Goal: Navigation & Orientation: Find specific page/section

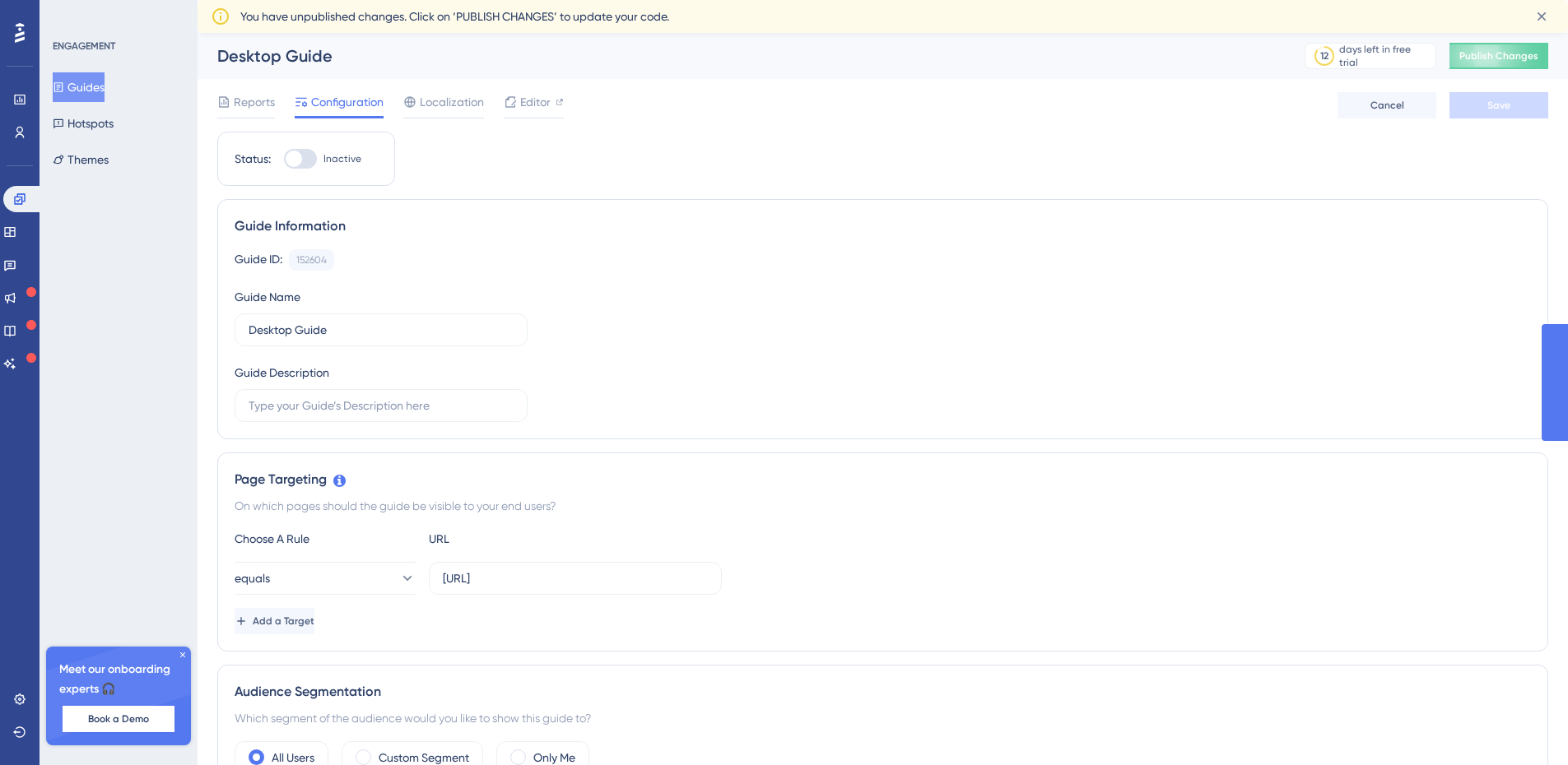
click at [513, 101] on icon at bounding box center [511, 102] width 13 height 13
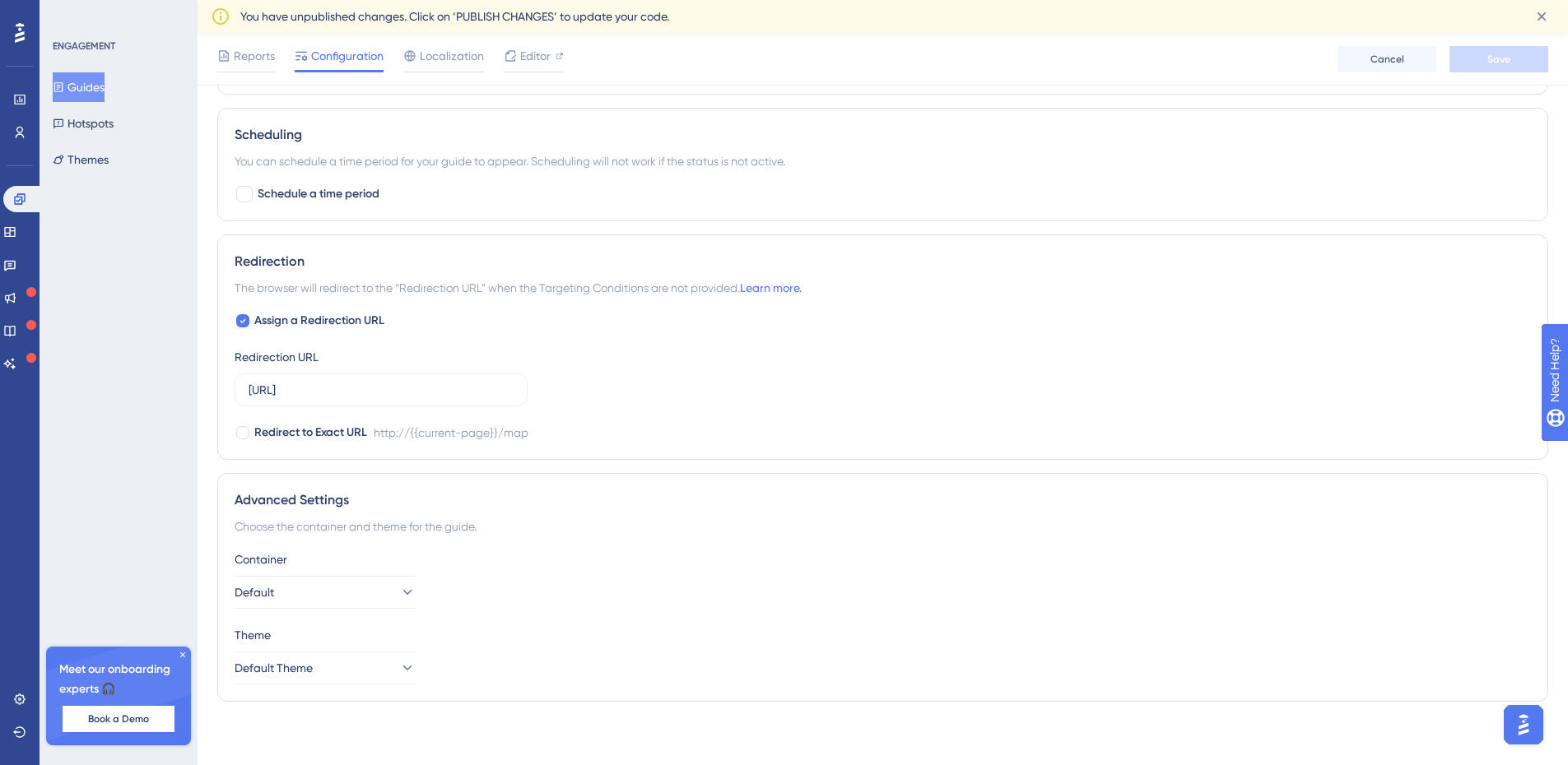
scroll to position [1020, 0]
click at [398, 596] on icon at bounding box center [407, 590] width 17 height 17
click at [385, 585] on button "Default" at bounding box center [325, 590] width 181 height 33
click at [471, 577] on div "Container Default" at bounding box center [883, 576] width 1297 height 59
click at [408, 674] on button "Default Theme" at bounding box center [325, 666] width 181 height 33
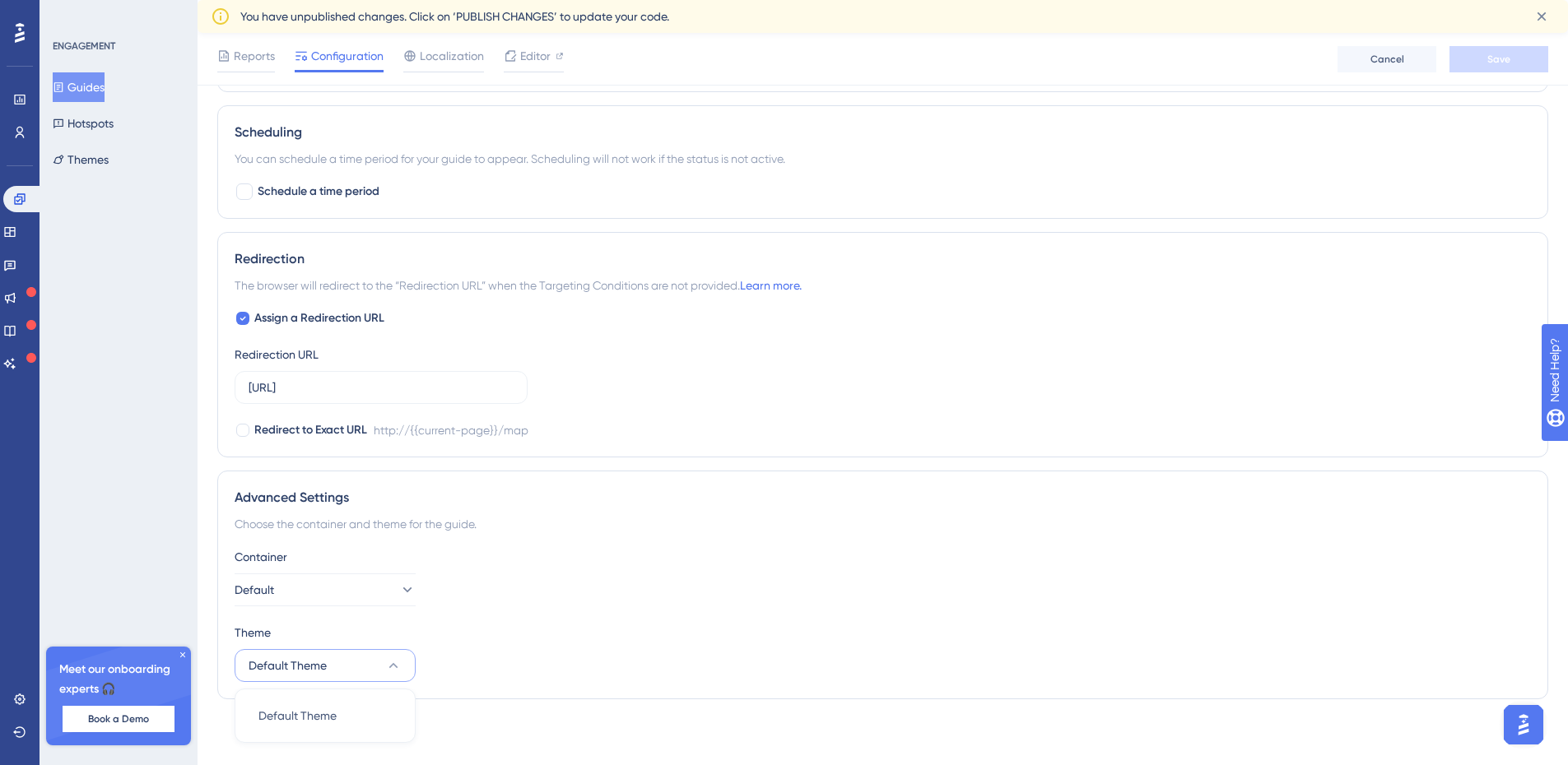
click at [494, 616] on div "Container Default Theme Default Theme Default Theme Default Theme" at bounding box center [883, 614] width 1297 height 135
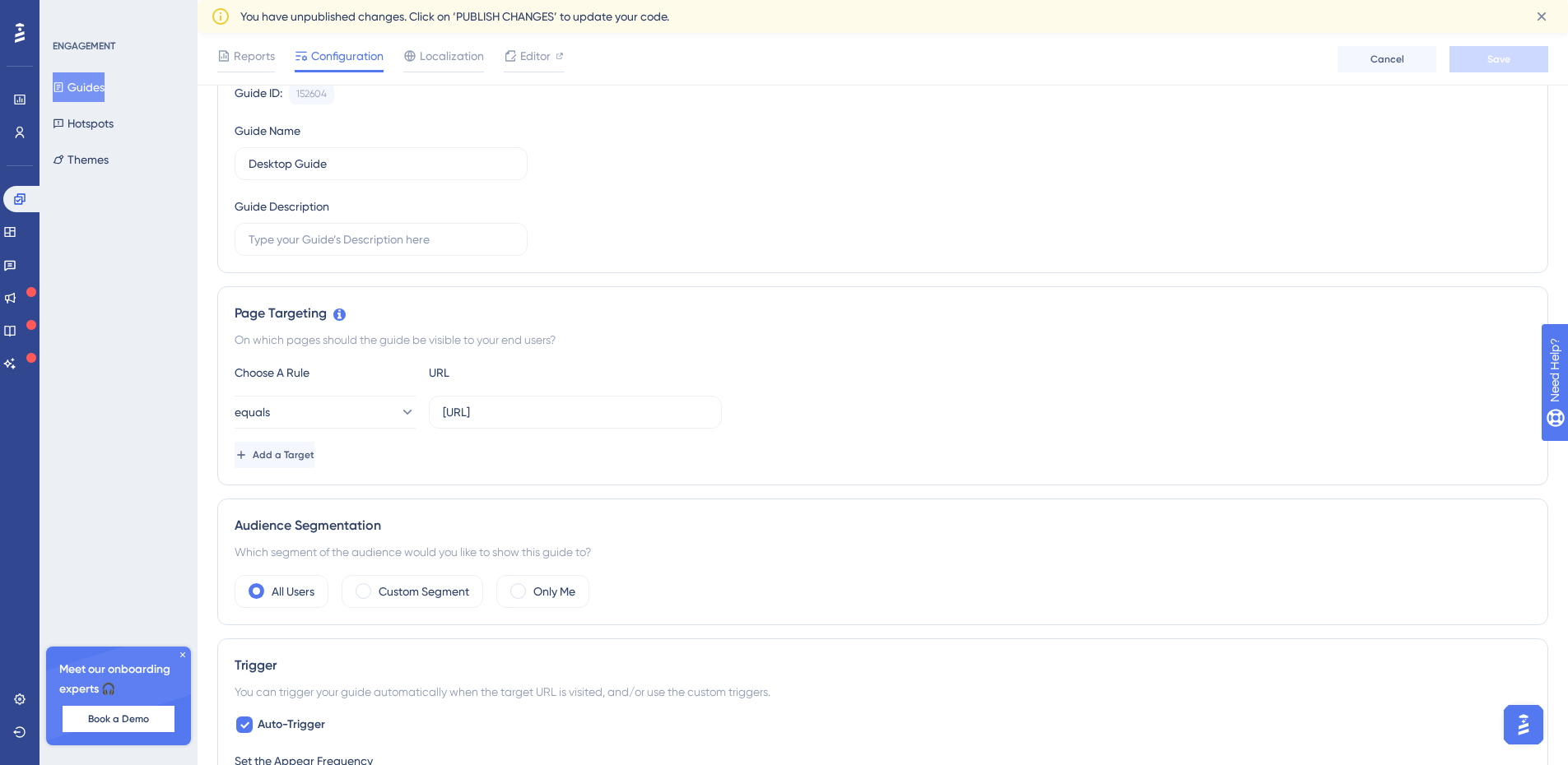
scroll to position [0, 0]
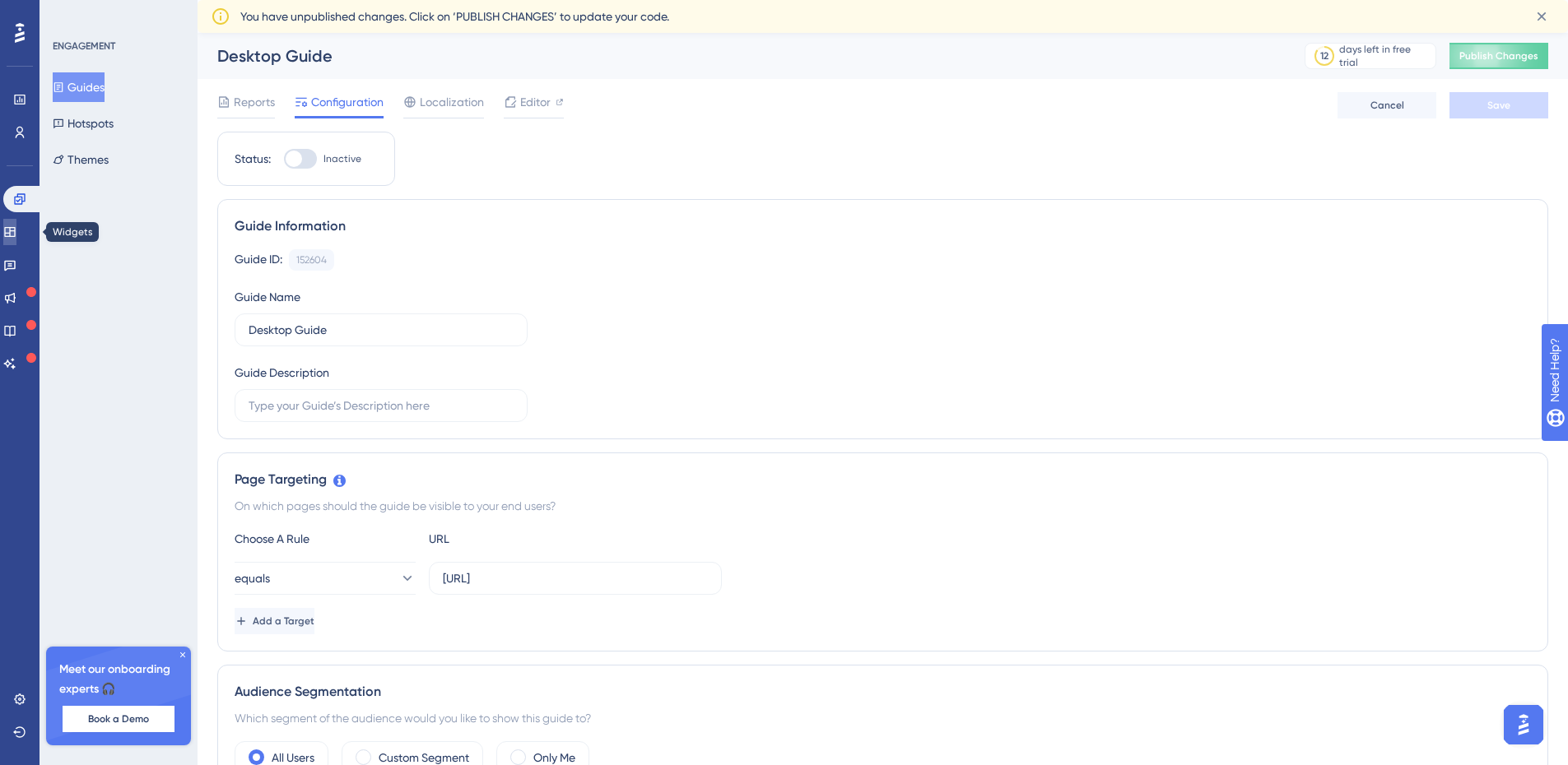
click at [16, 231] on icon at bounding box center [10, 232] width 13 height 13
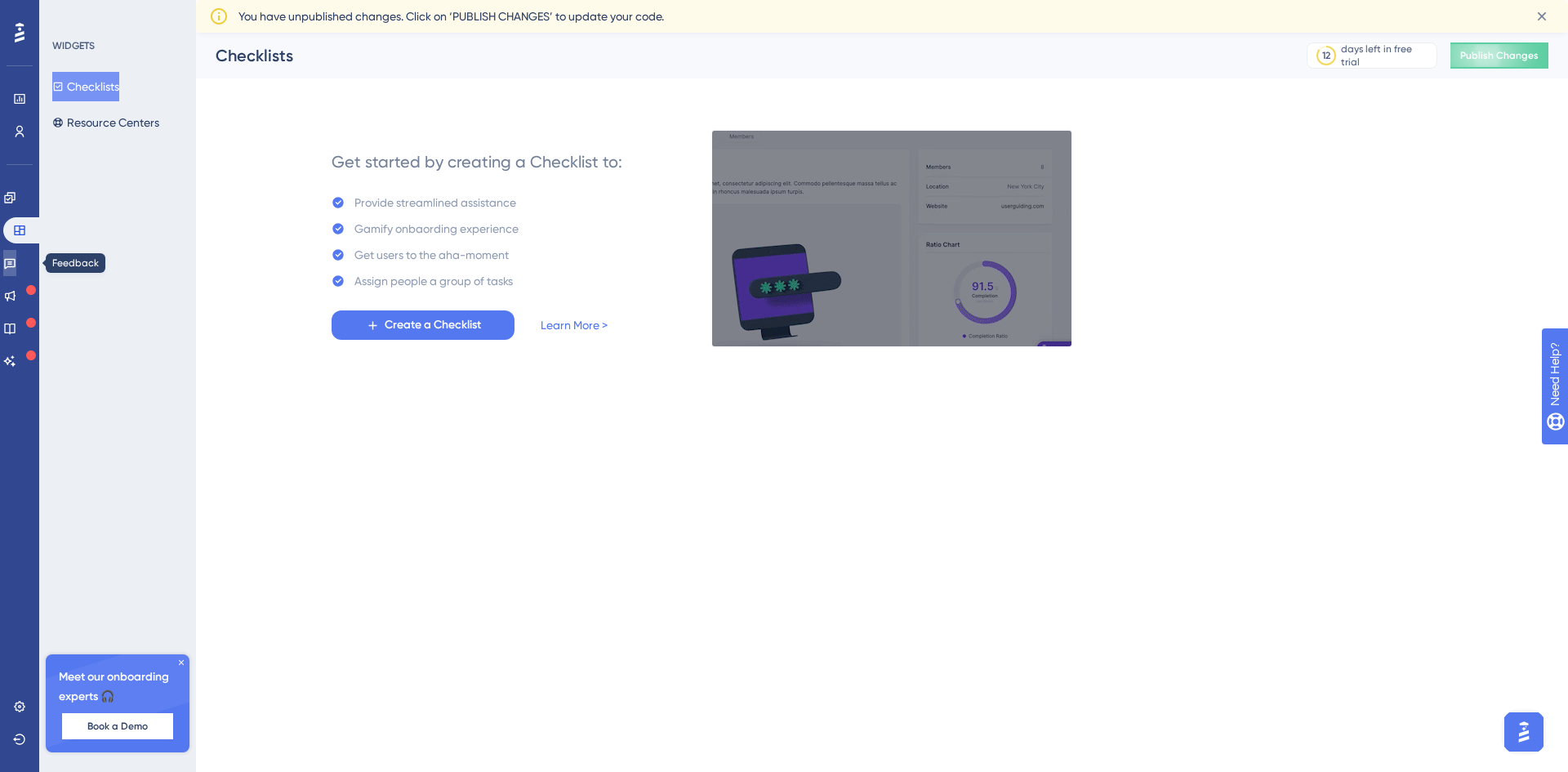
click at [17, 261] on icon at bounding box center [10, 263] width 13 height 13
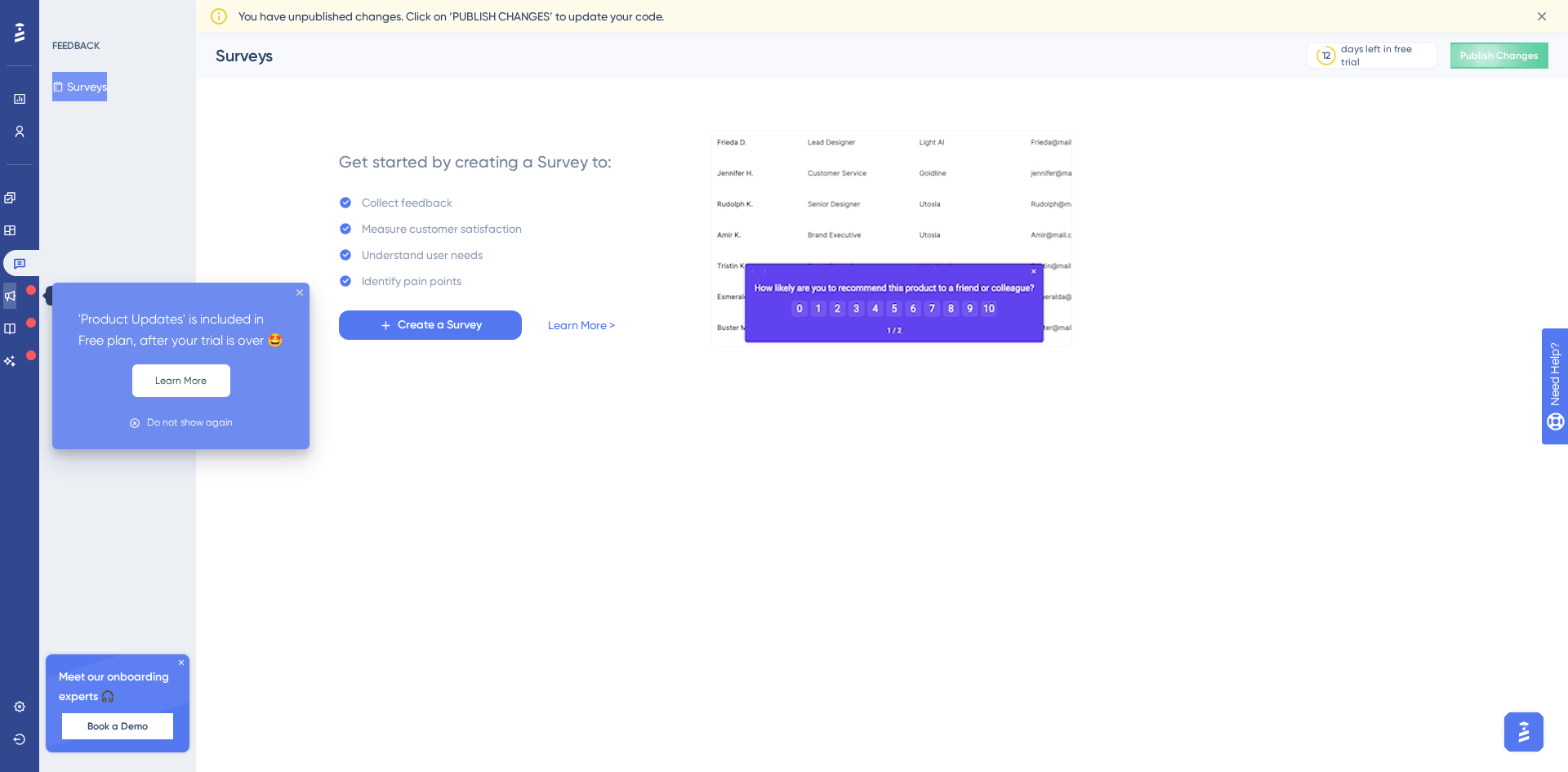
click at [16, 296] on icon at bounding box center [10, 296] width 11 height 11
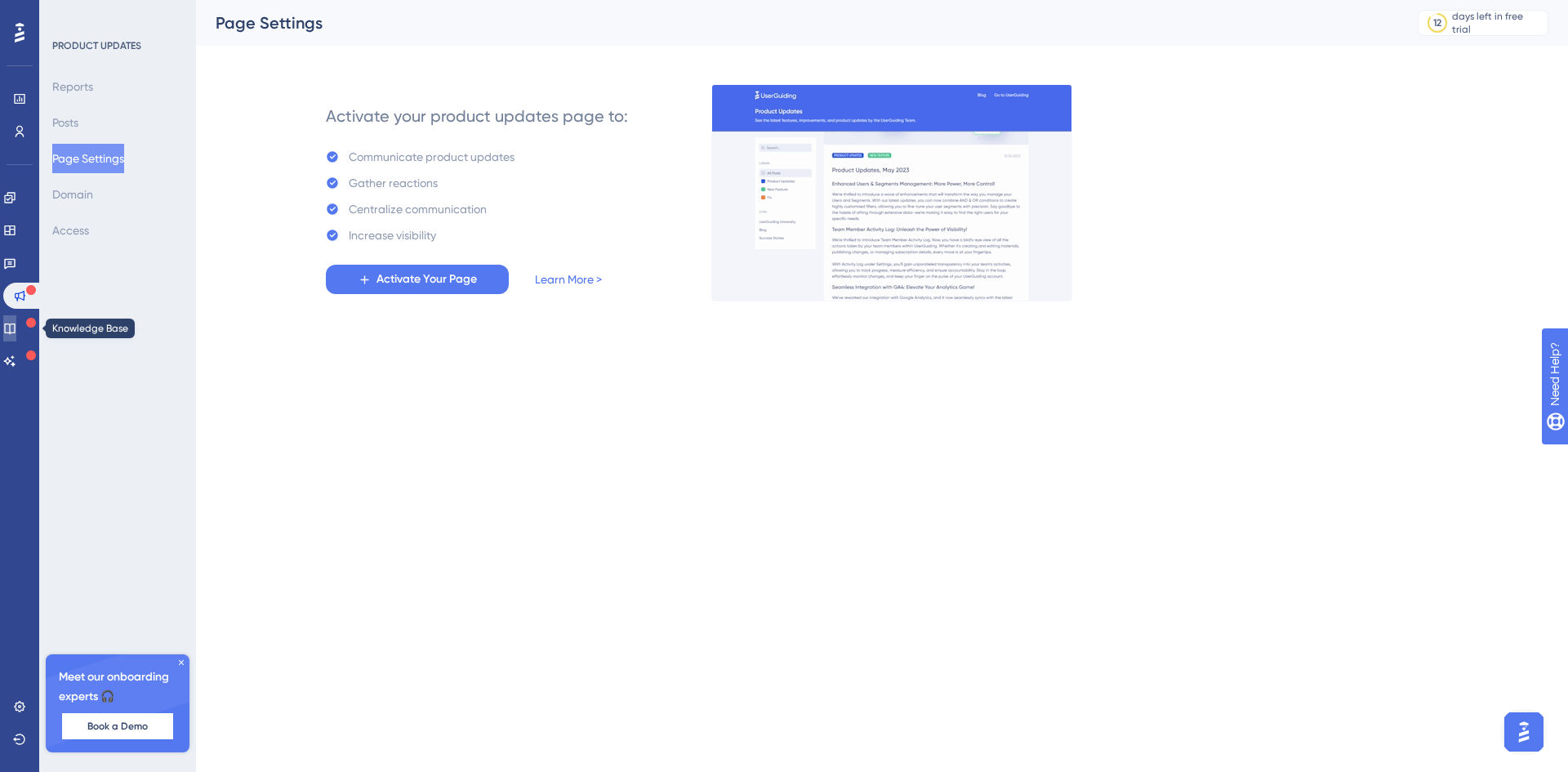
click at [17, 324] on icon at bounding box center [10, 329] width 13 height 13
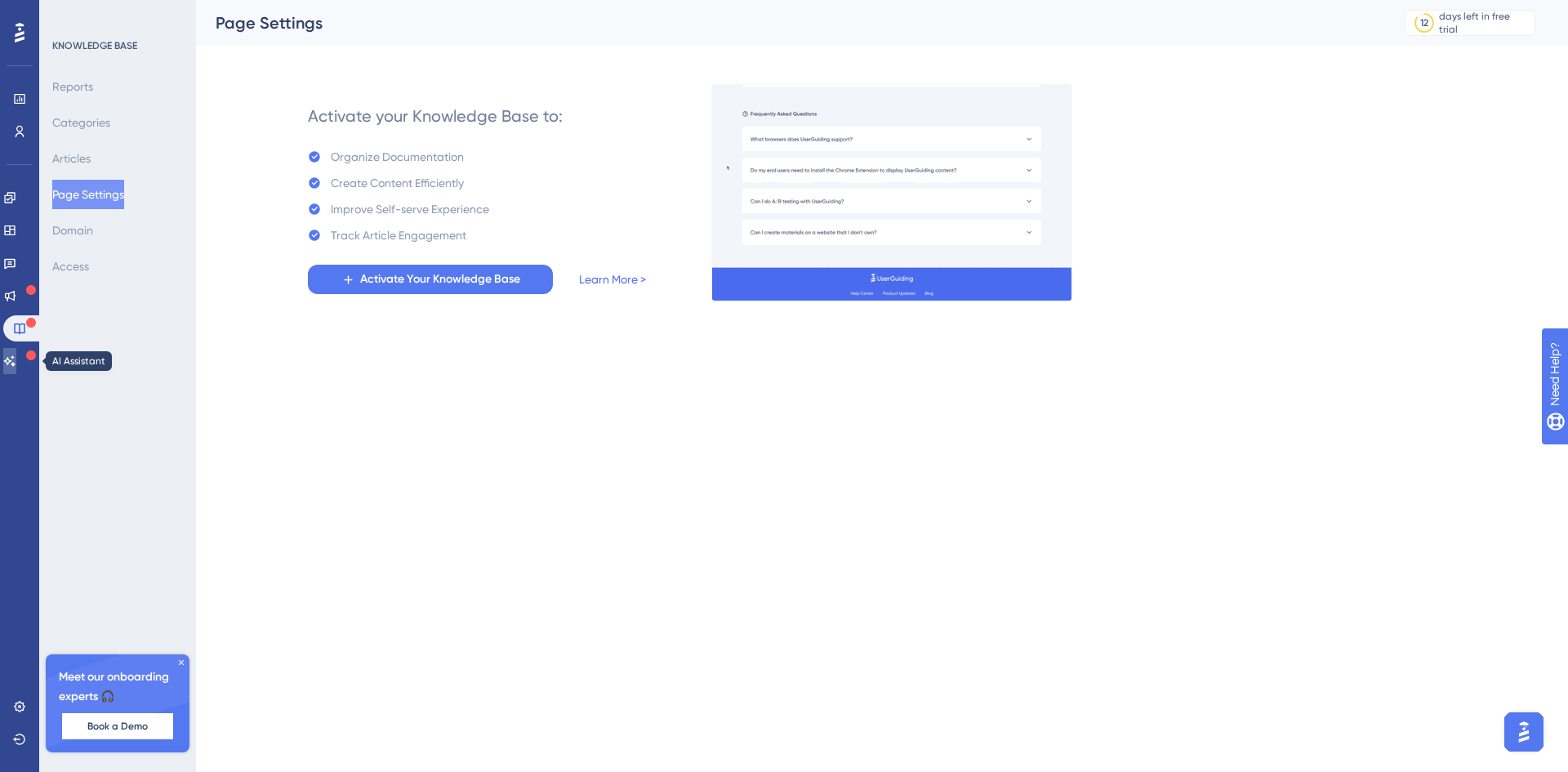
click at [17, 355] on icon at bounding box center [10, 361] width 13 height 13
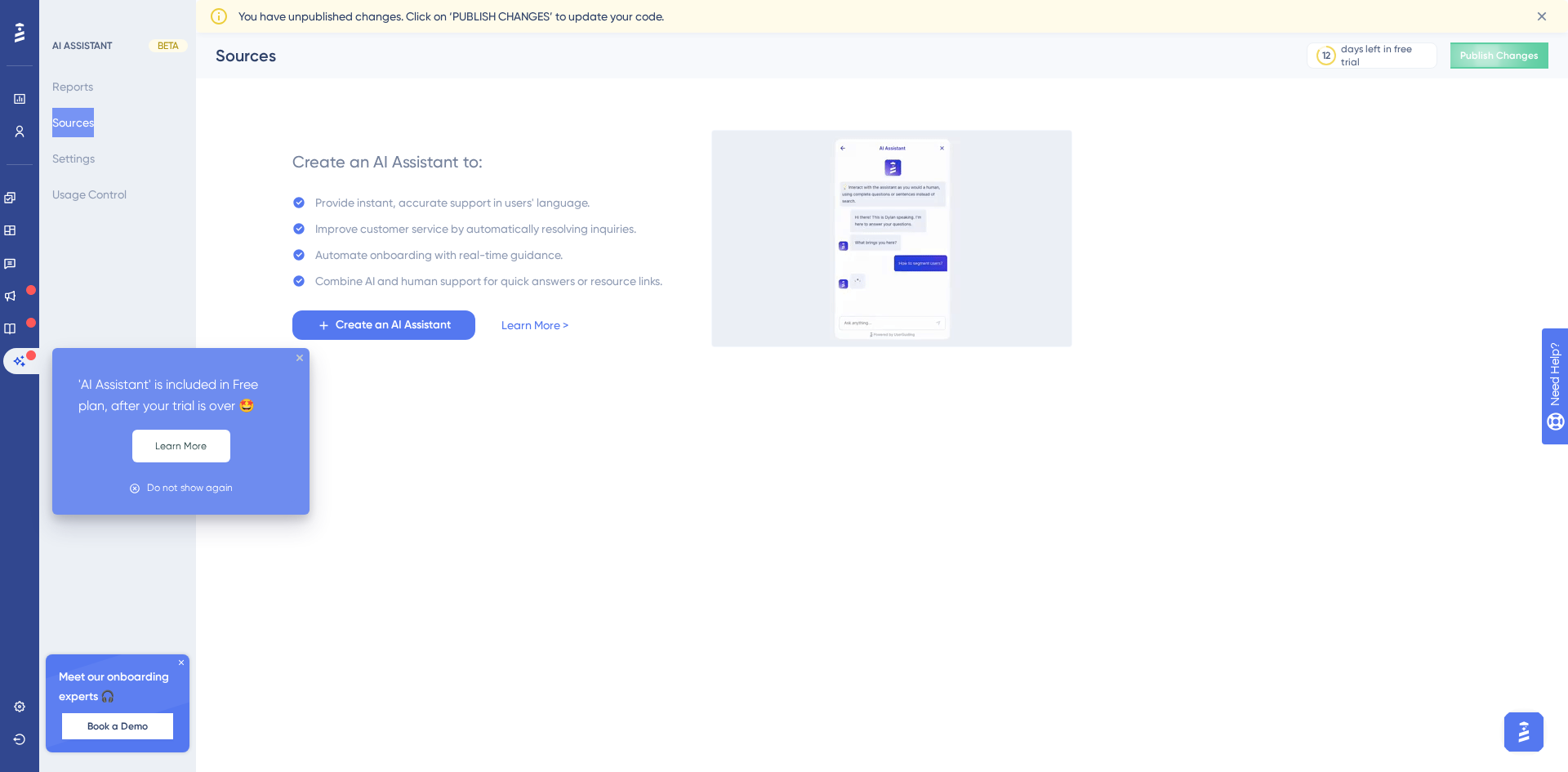
click at [180, 659] on icon at bounding box center [182, 663] width 10 height 10
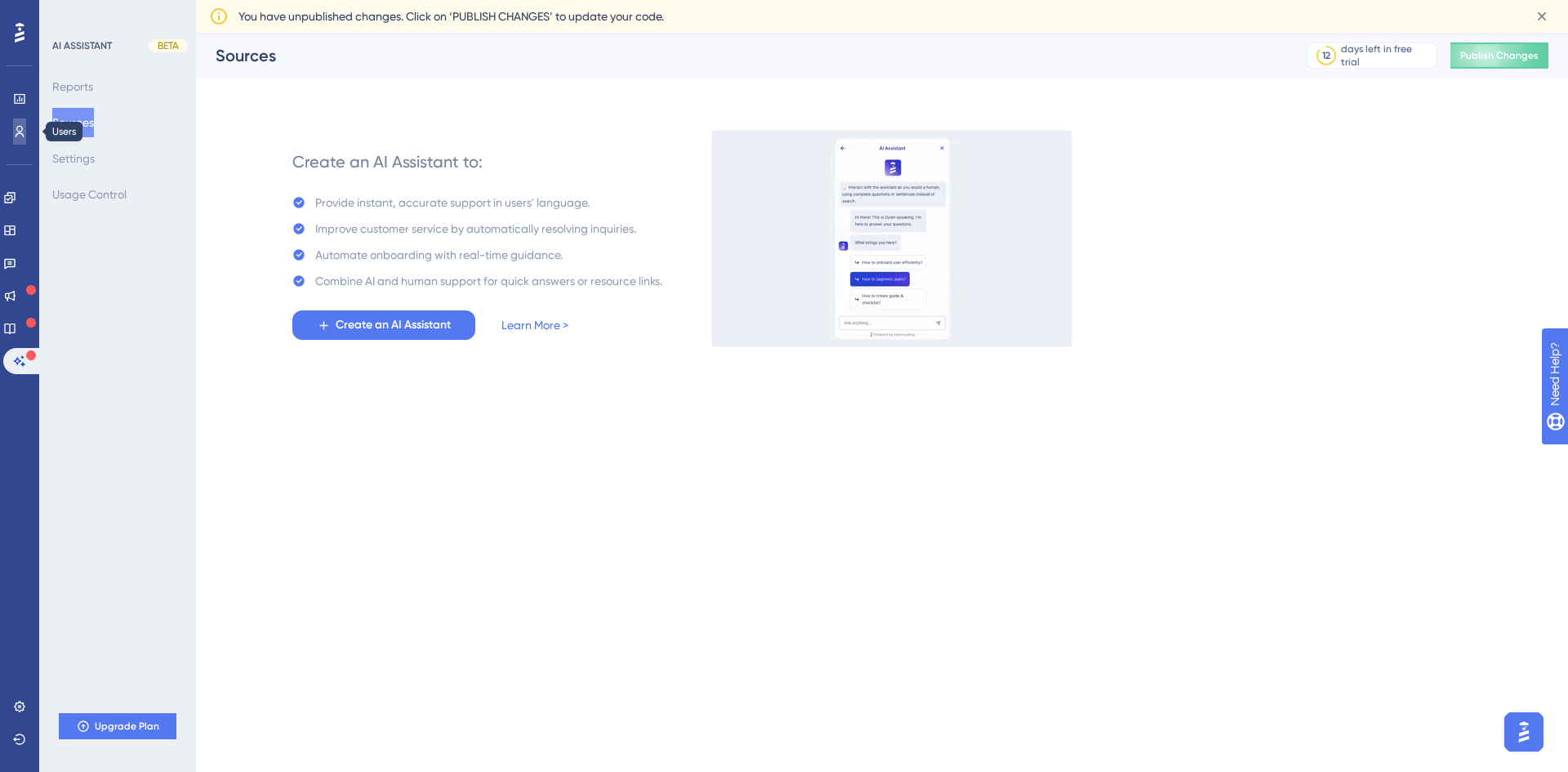
click at [15, 121] on link at bounding box center [20, 131] width 13 height 26
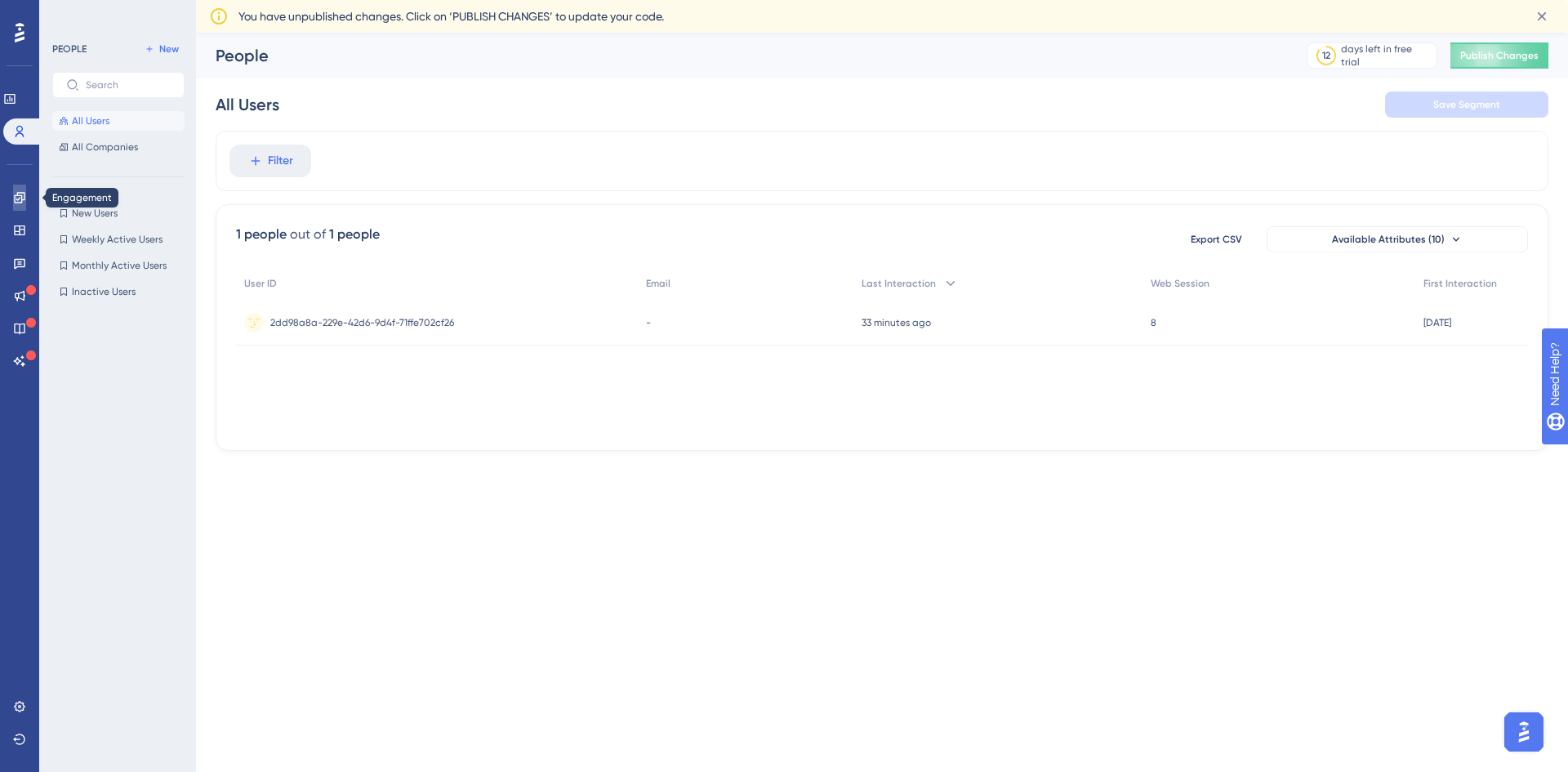
click at [17, 199] on icon at bounding box center [19, 197] width 11 height 11
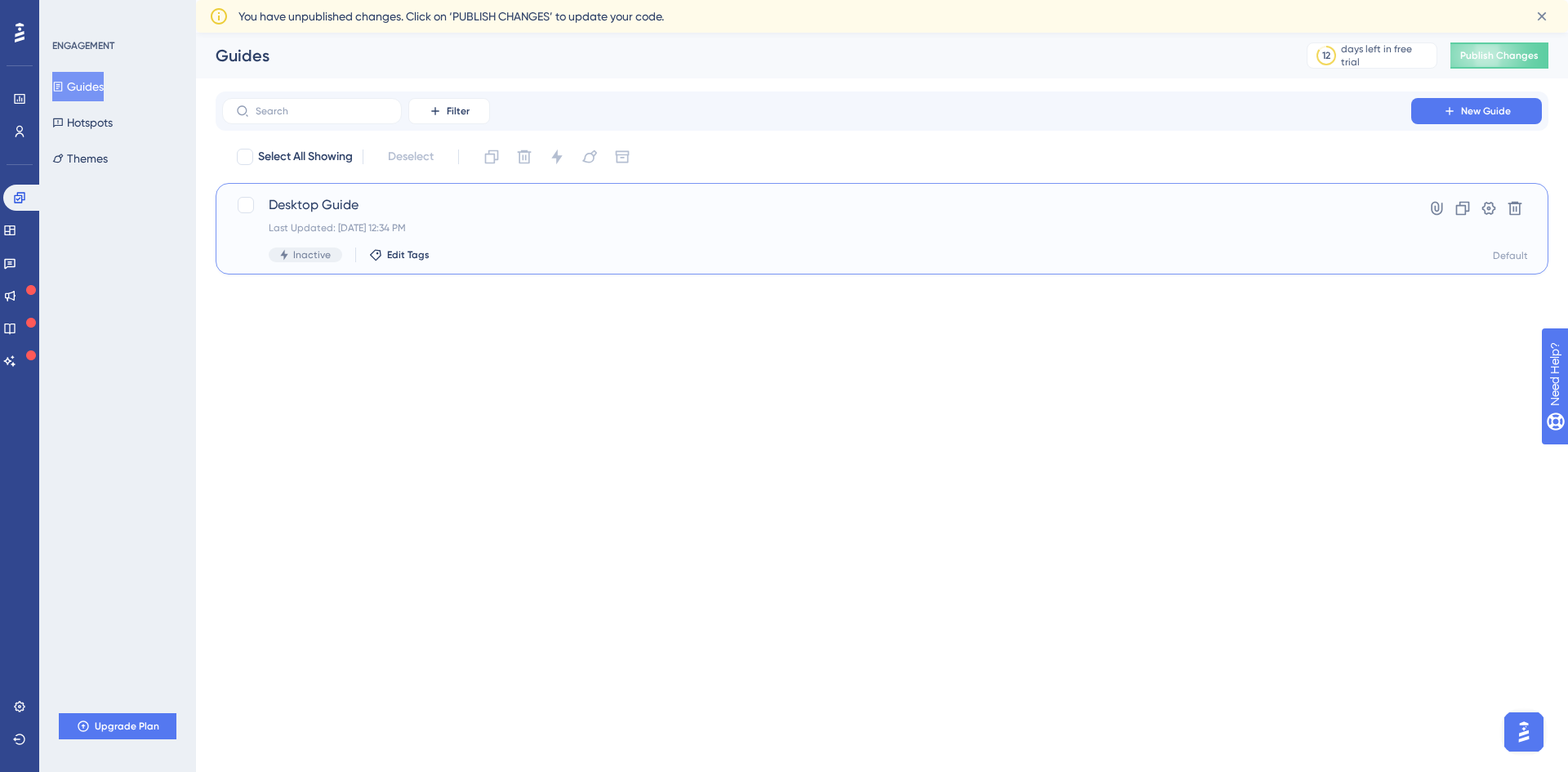
click at [300, 201] on span "Desktop Guide" at bounding box center [817, 206] width 1096 height 20
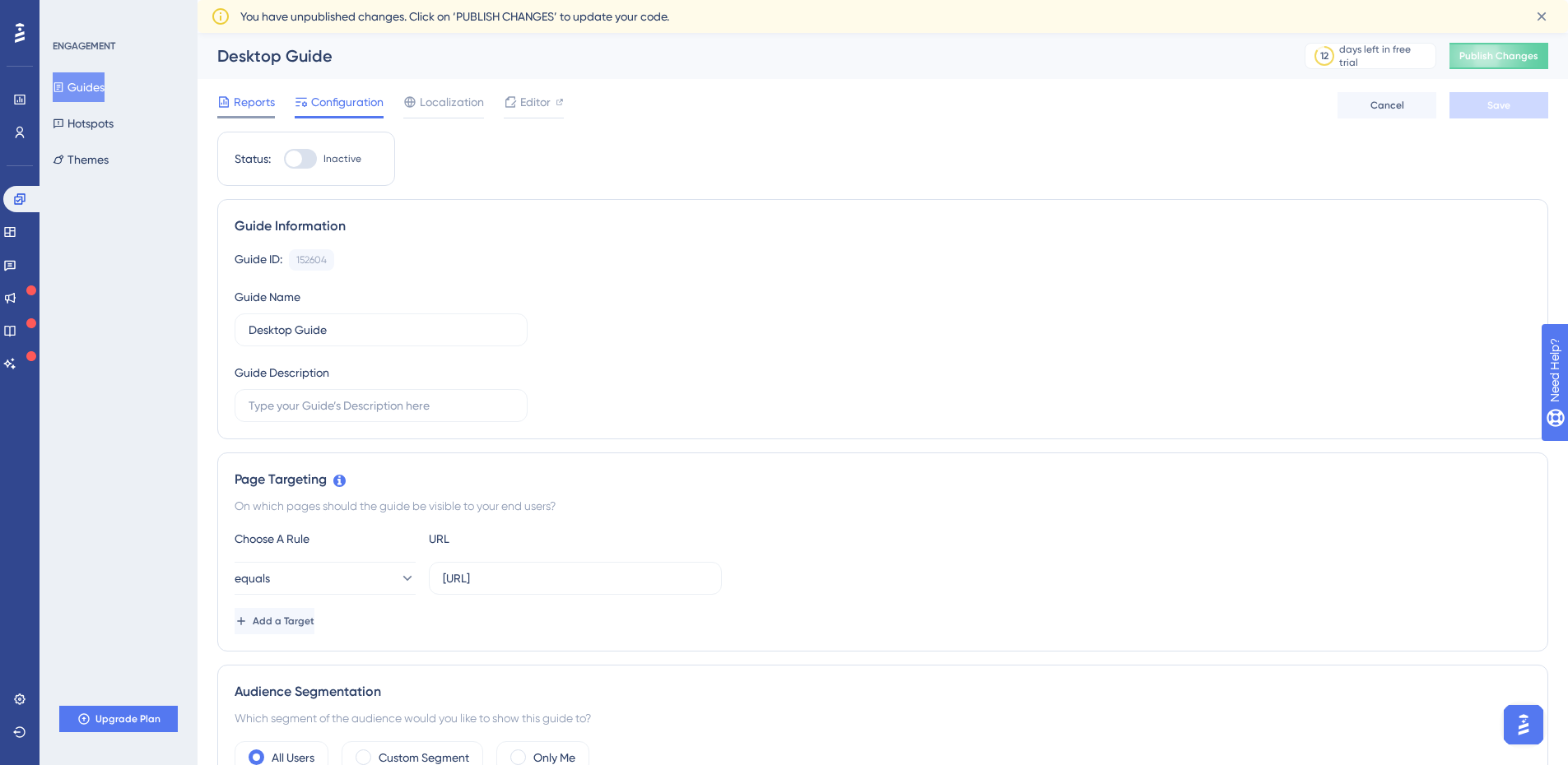
click at [260, 112] on div "Reports" at bounding box center [245, 106] width 57 height 27
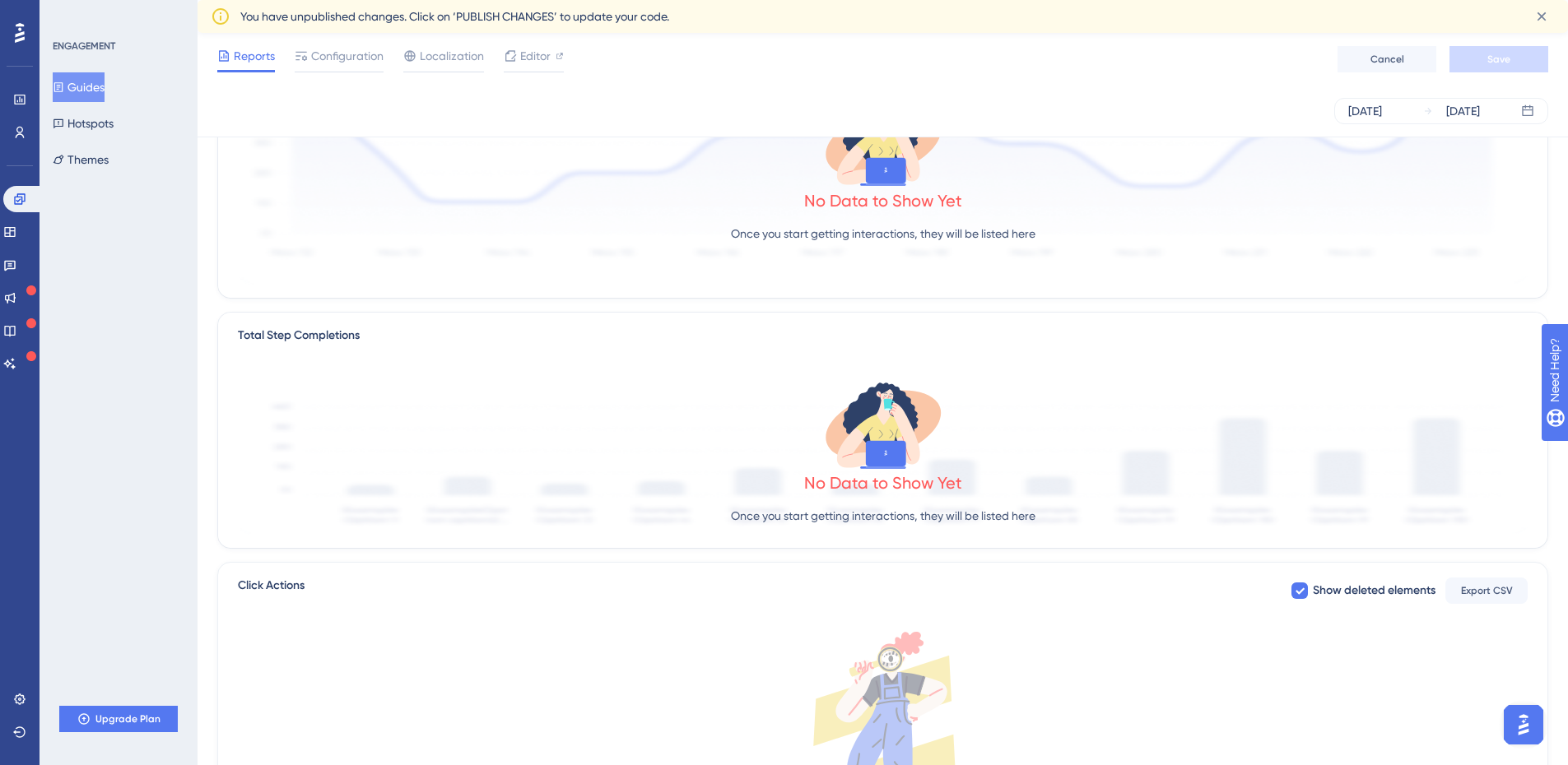
scroll to position [417, 0]
